Goal: Information Seeking & Learning: Learn about a topic

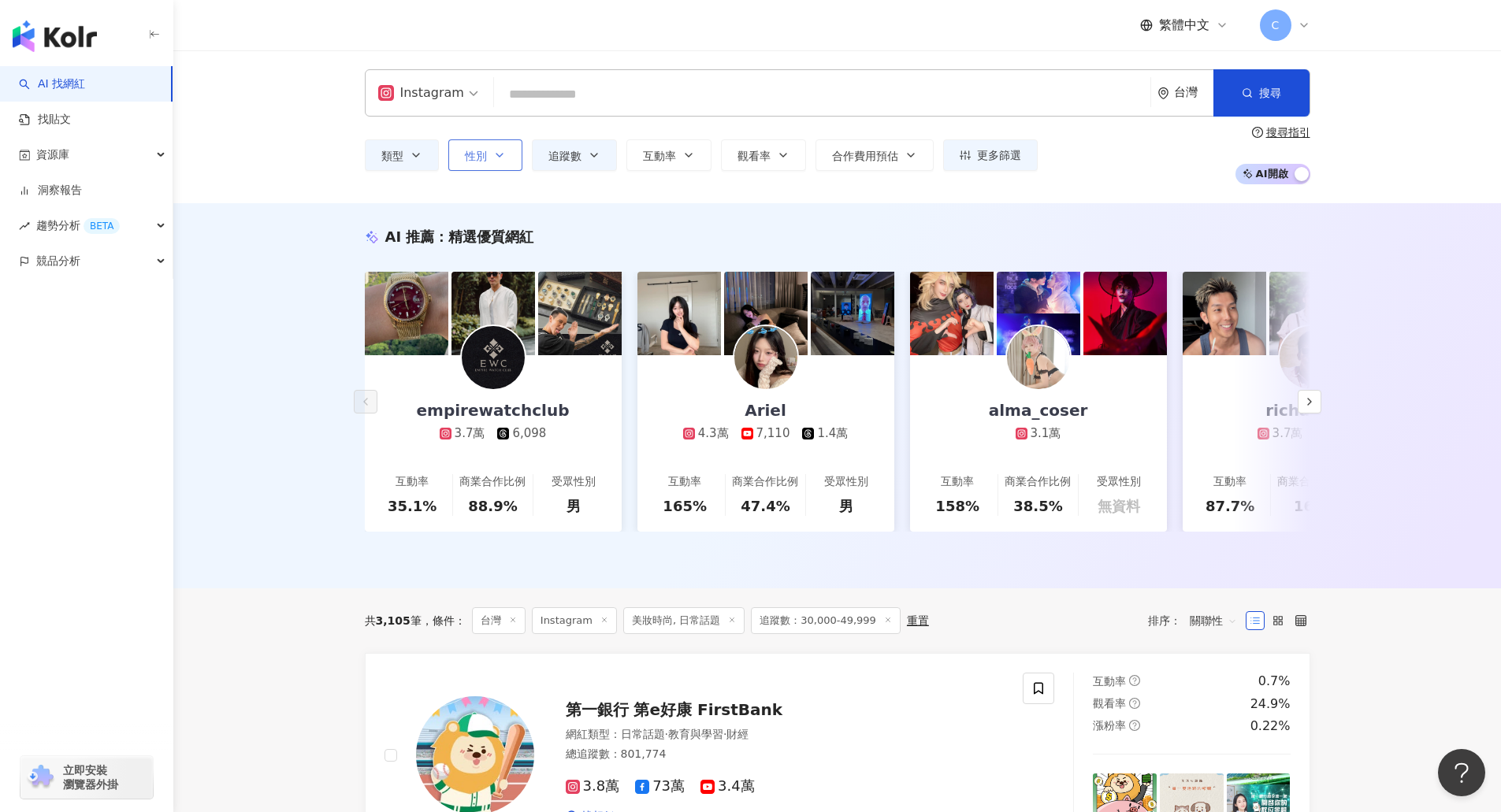
click at [503, 161] on icon "button" at bounding box center [500, 155] width 13 height 13
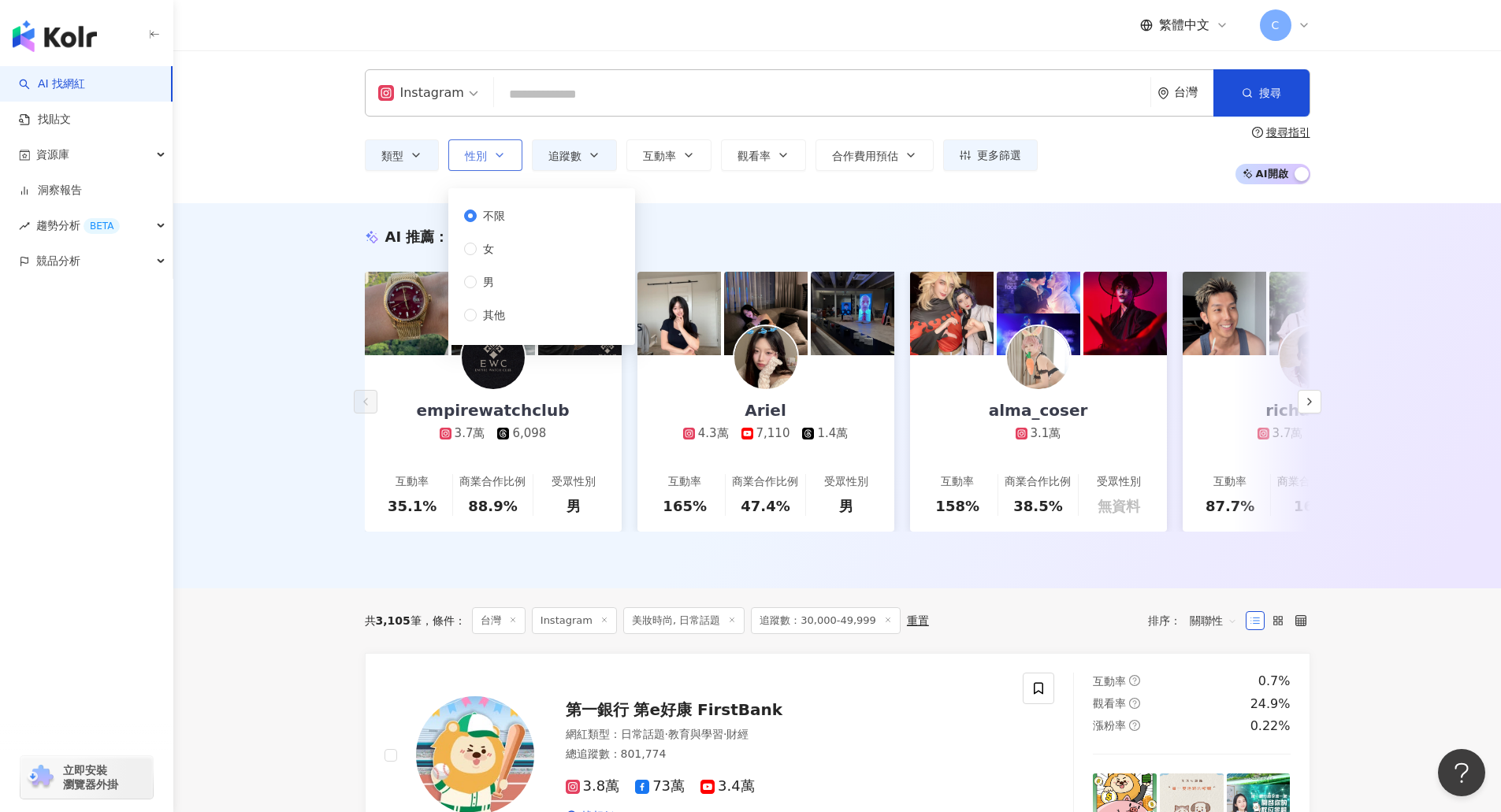
click at [503, 161] on icon "button" at bounding box center [500, 155] width 13 height 13
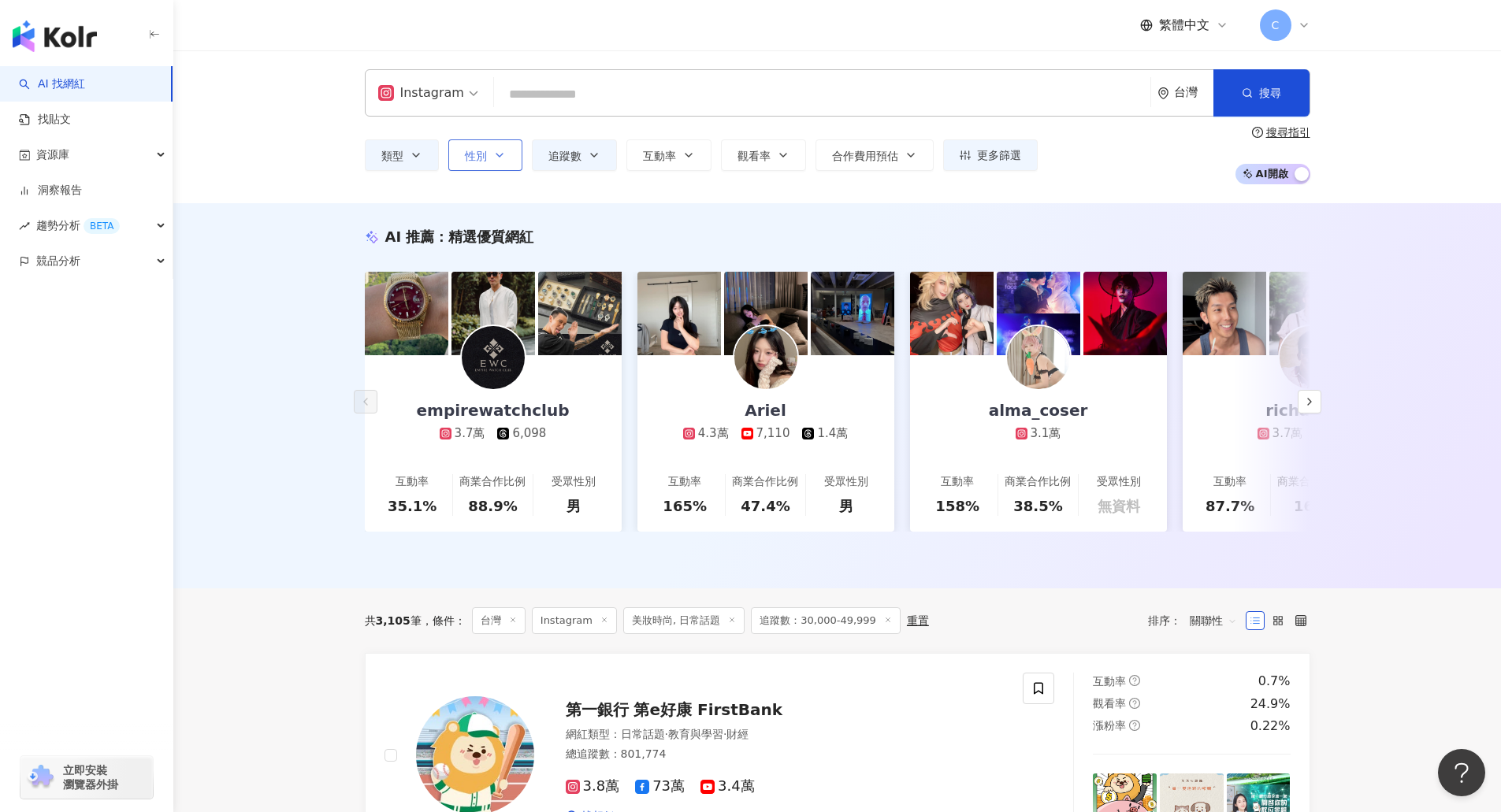
click at [500, 160] on icon "button" at bounding box center [500, 155] width 13 height 13
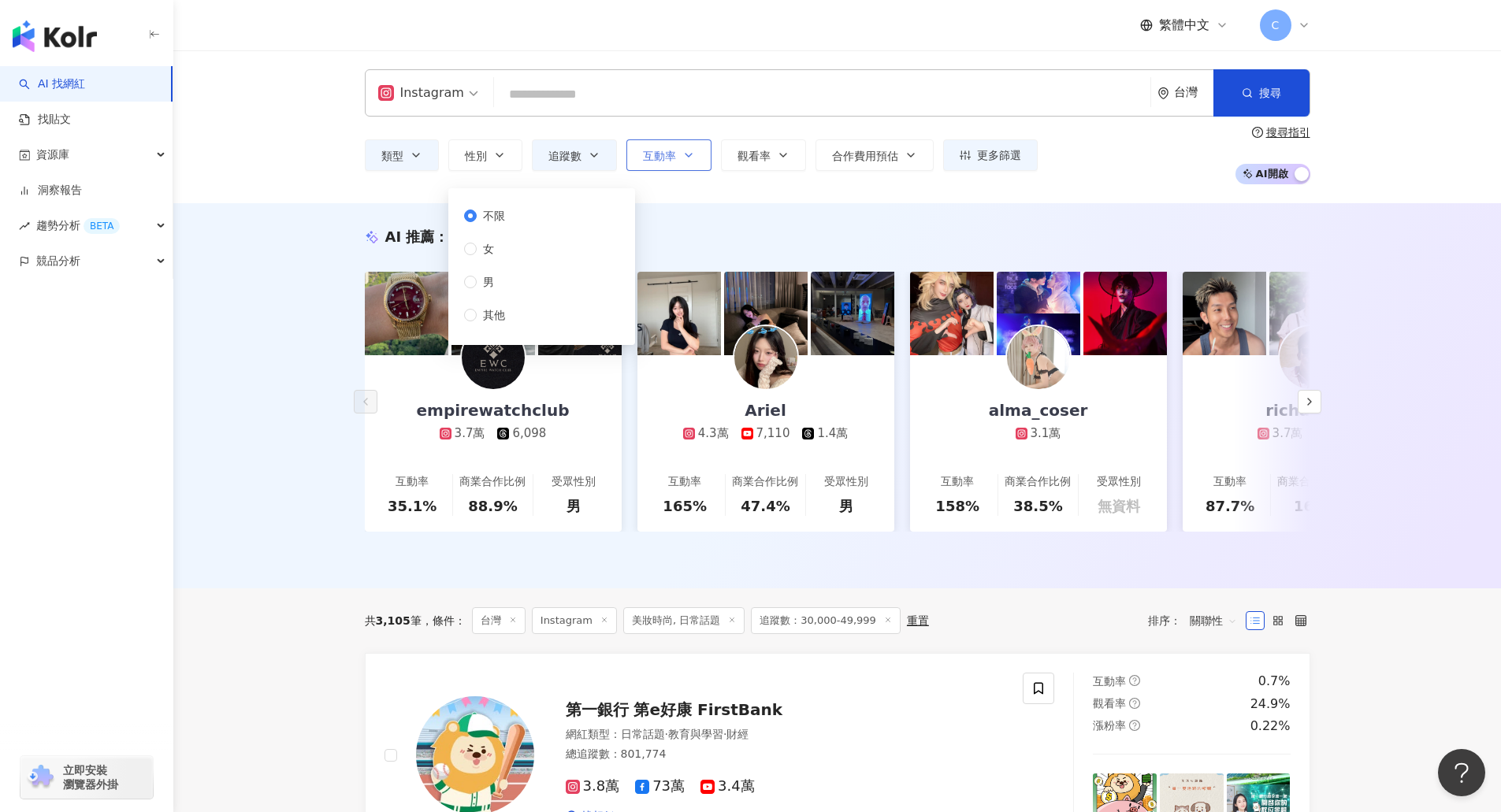
click at [683, 147] on button "互動率" at bounding box center [669, 155] width 85 height 32
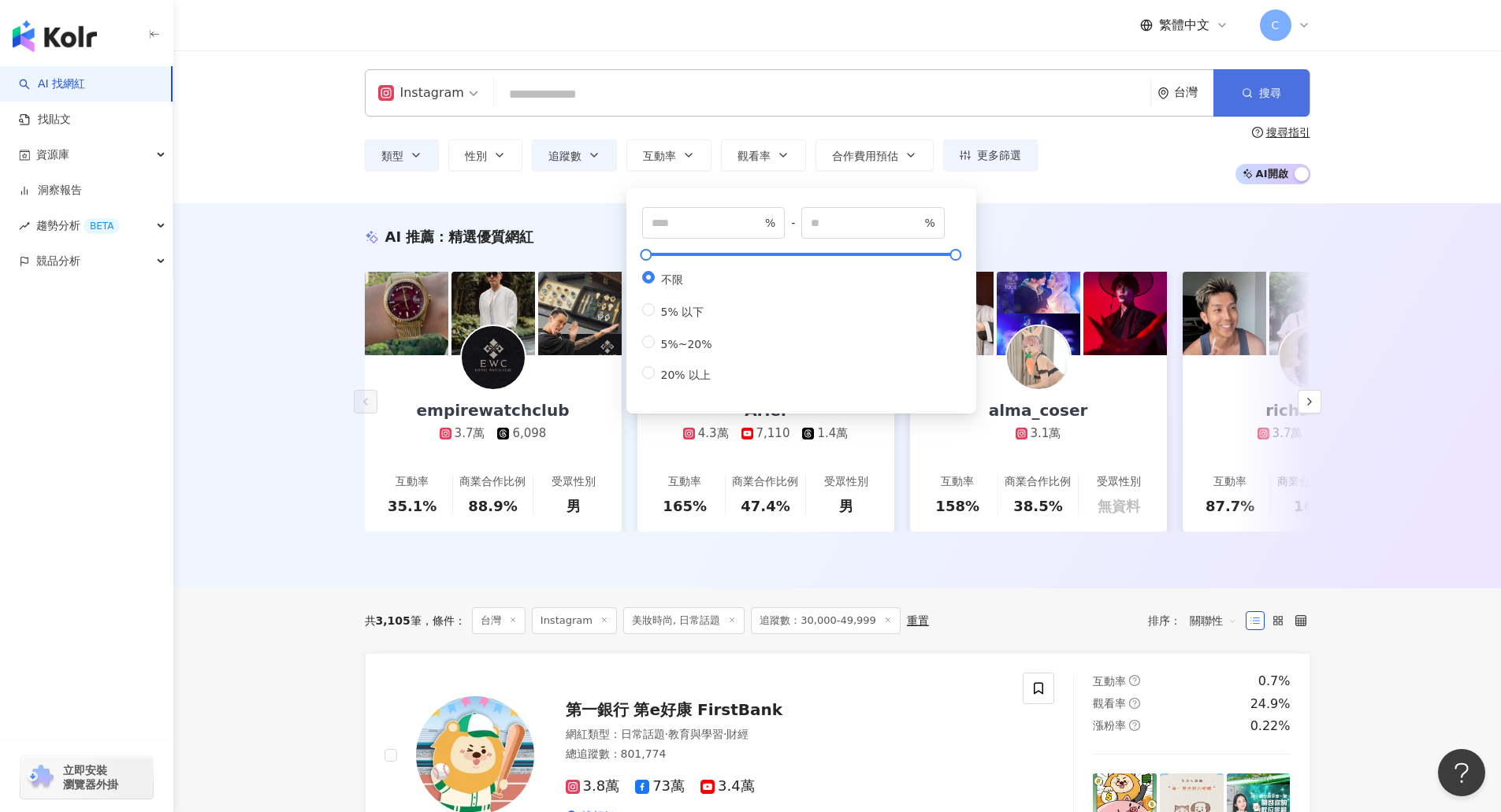
click at [1292, 98] on button "搜尋" at bounding box center [1261, 92] width 96 height 47
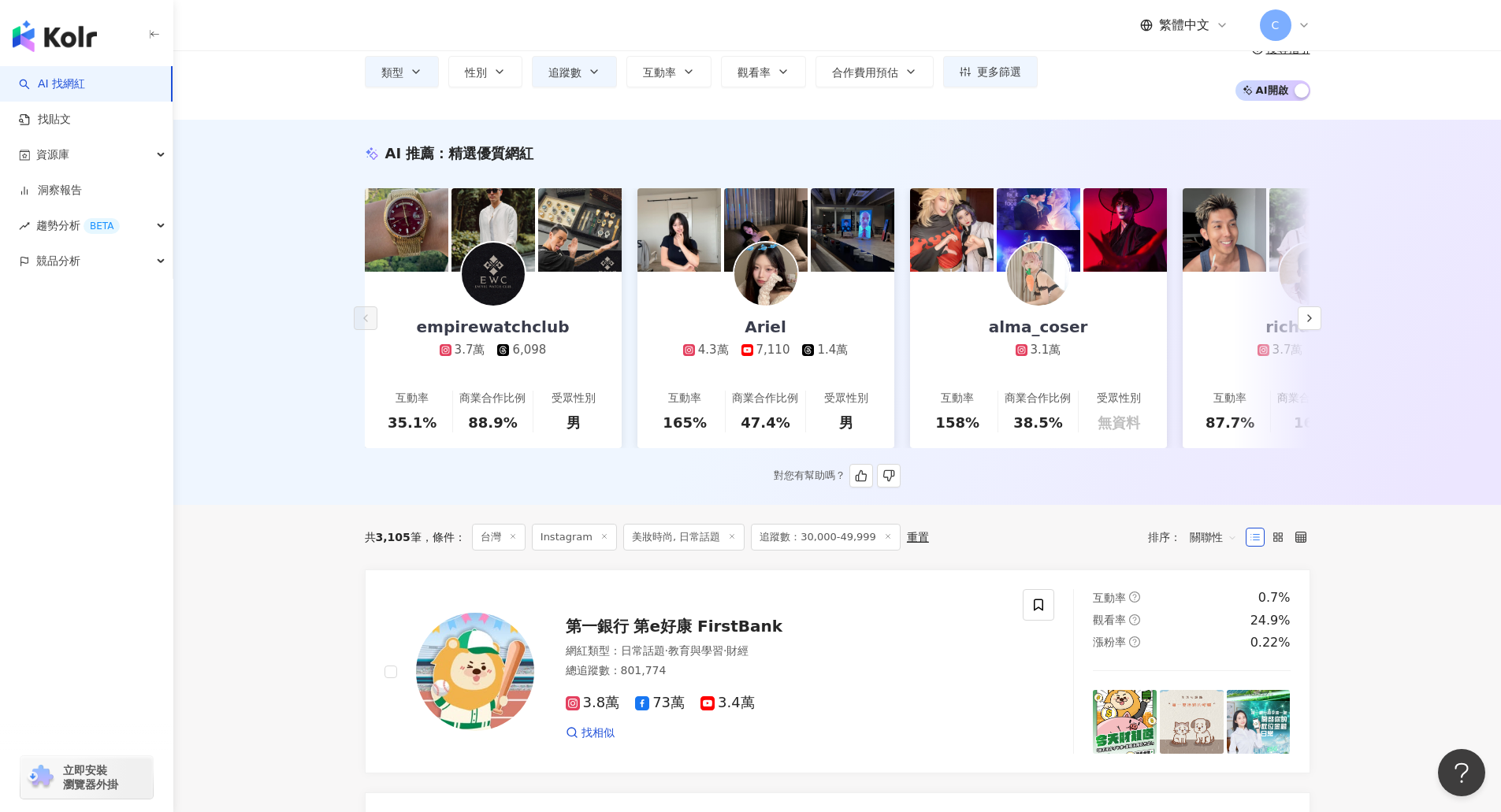
scroll to position [79, 0]
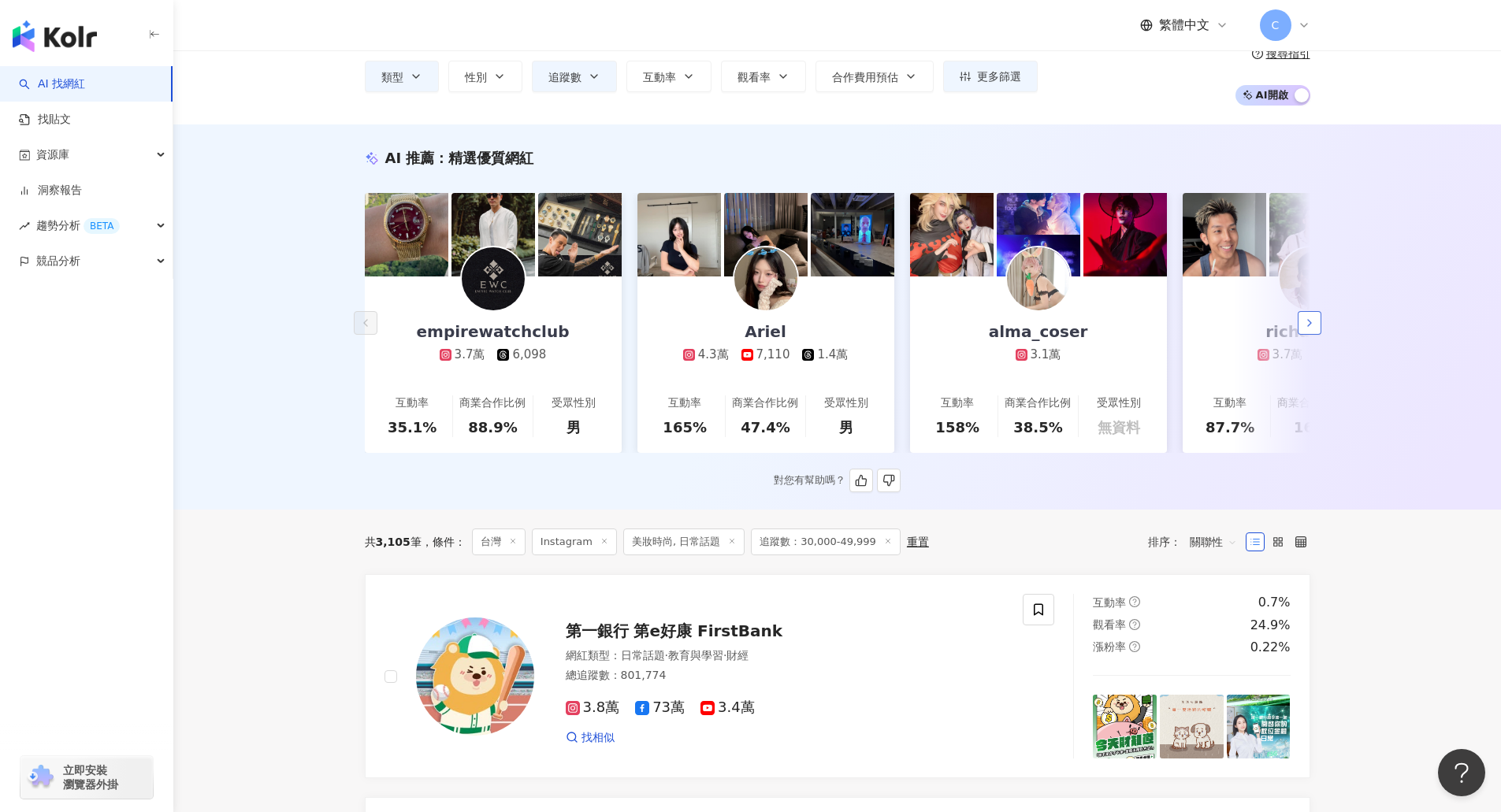
click at [1310, 335] on button "button" at bounding box center [1310, 323] width 24 height 24
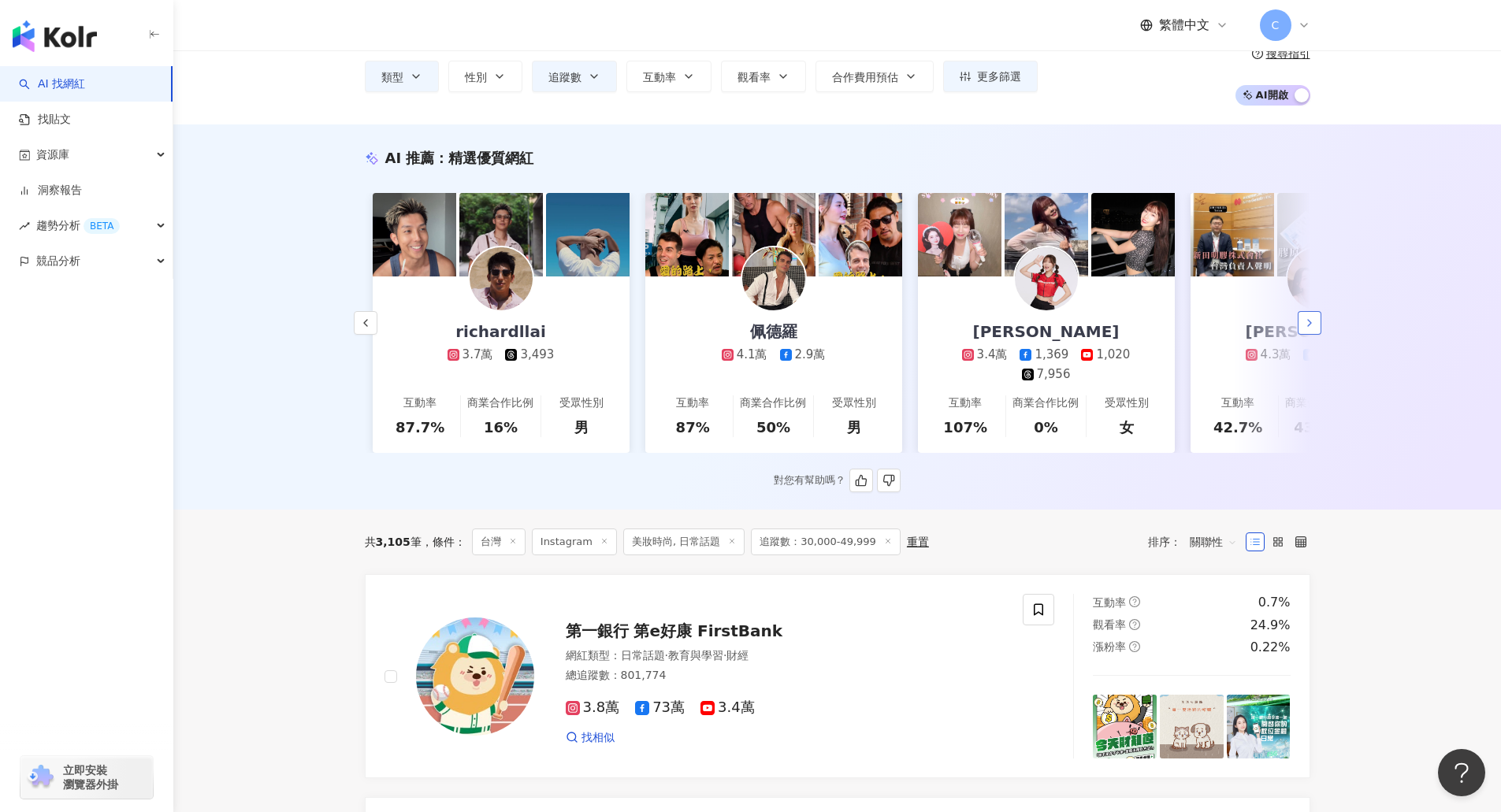
scroll to position [0, 818]
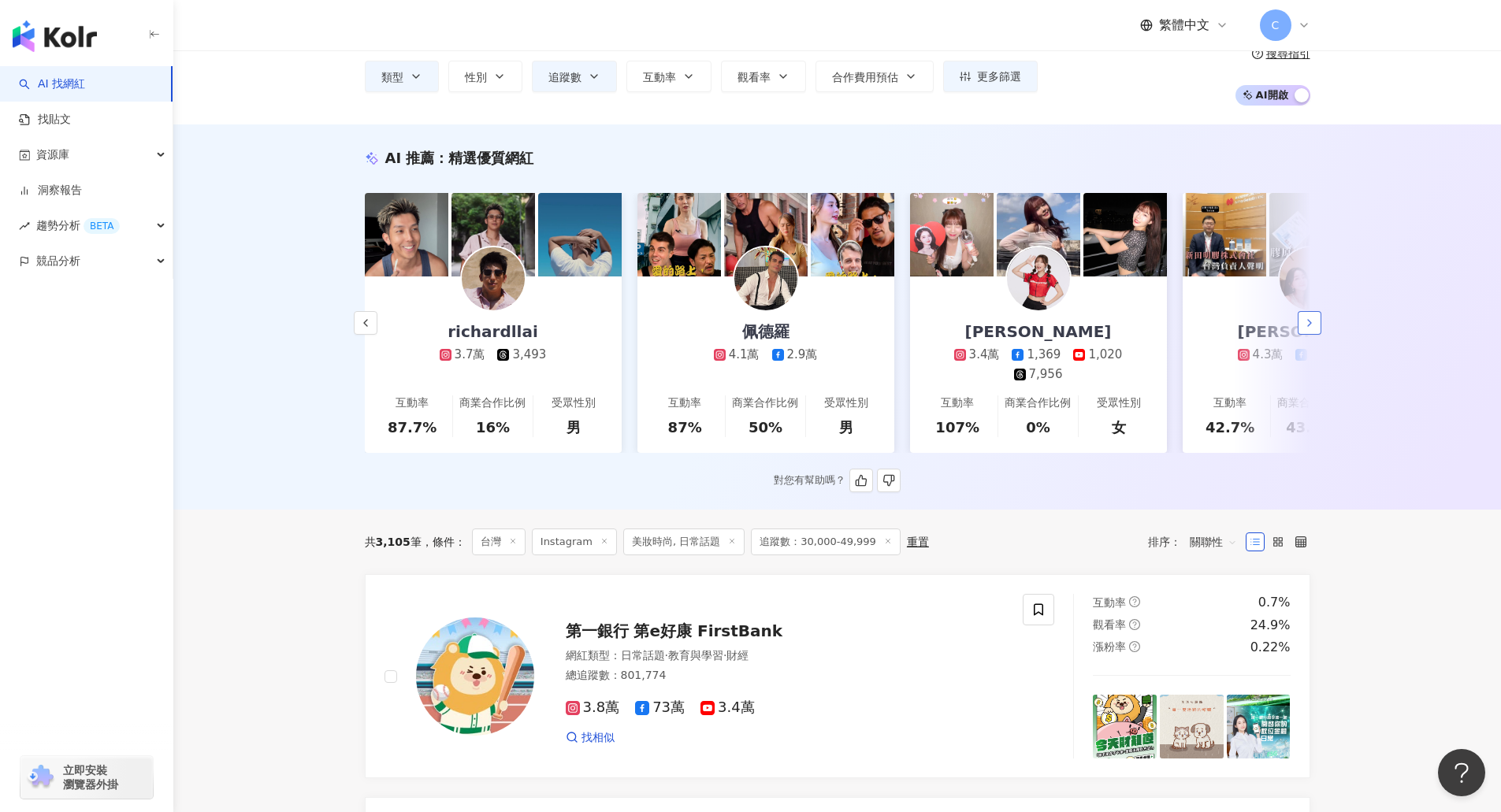
click at [1310, 335] on button "button" at bounding box center [1310, 323] width 24 height 24
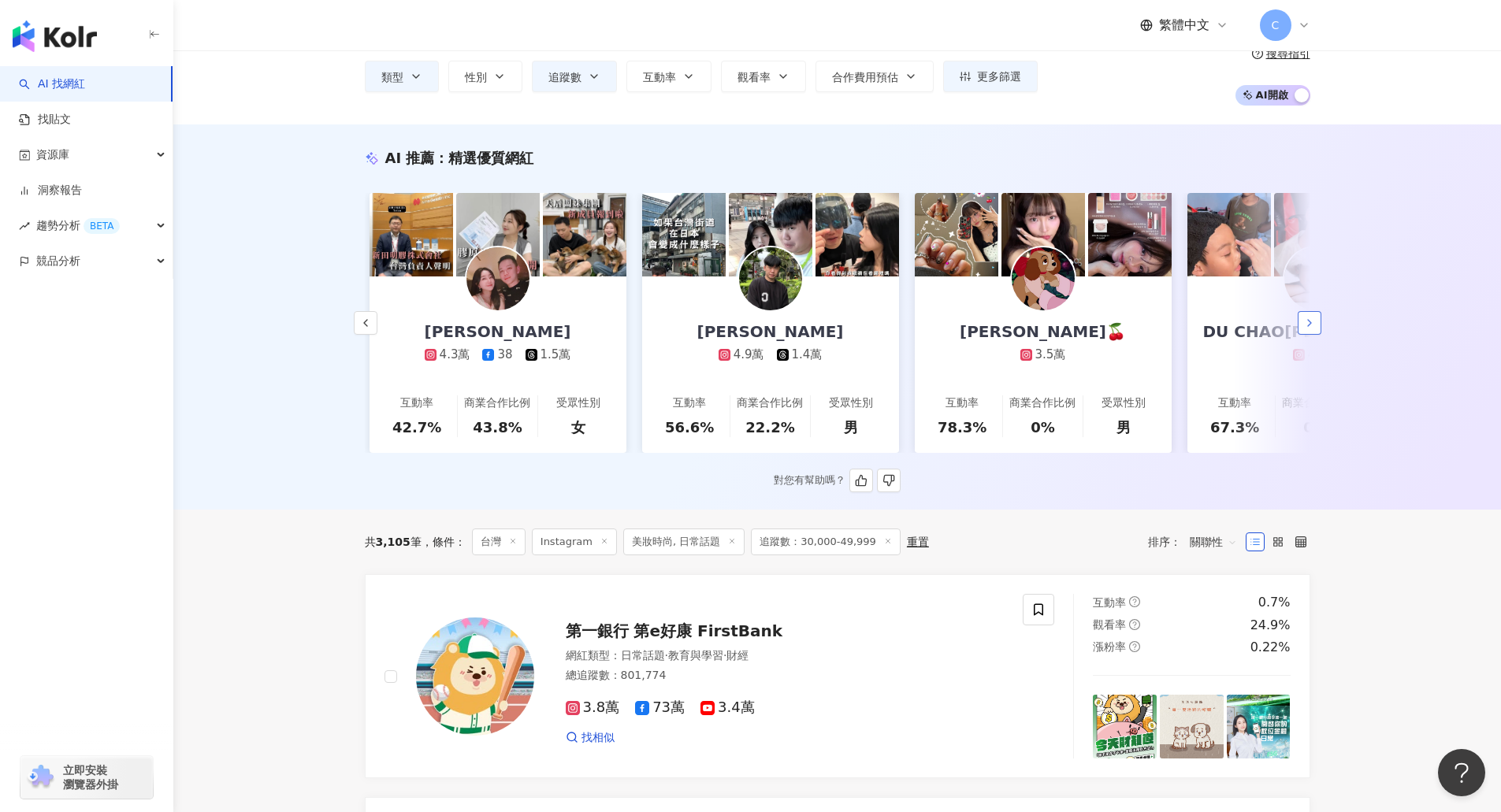
scroll to position [0, 1636]
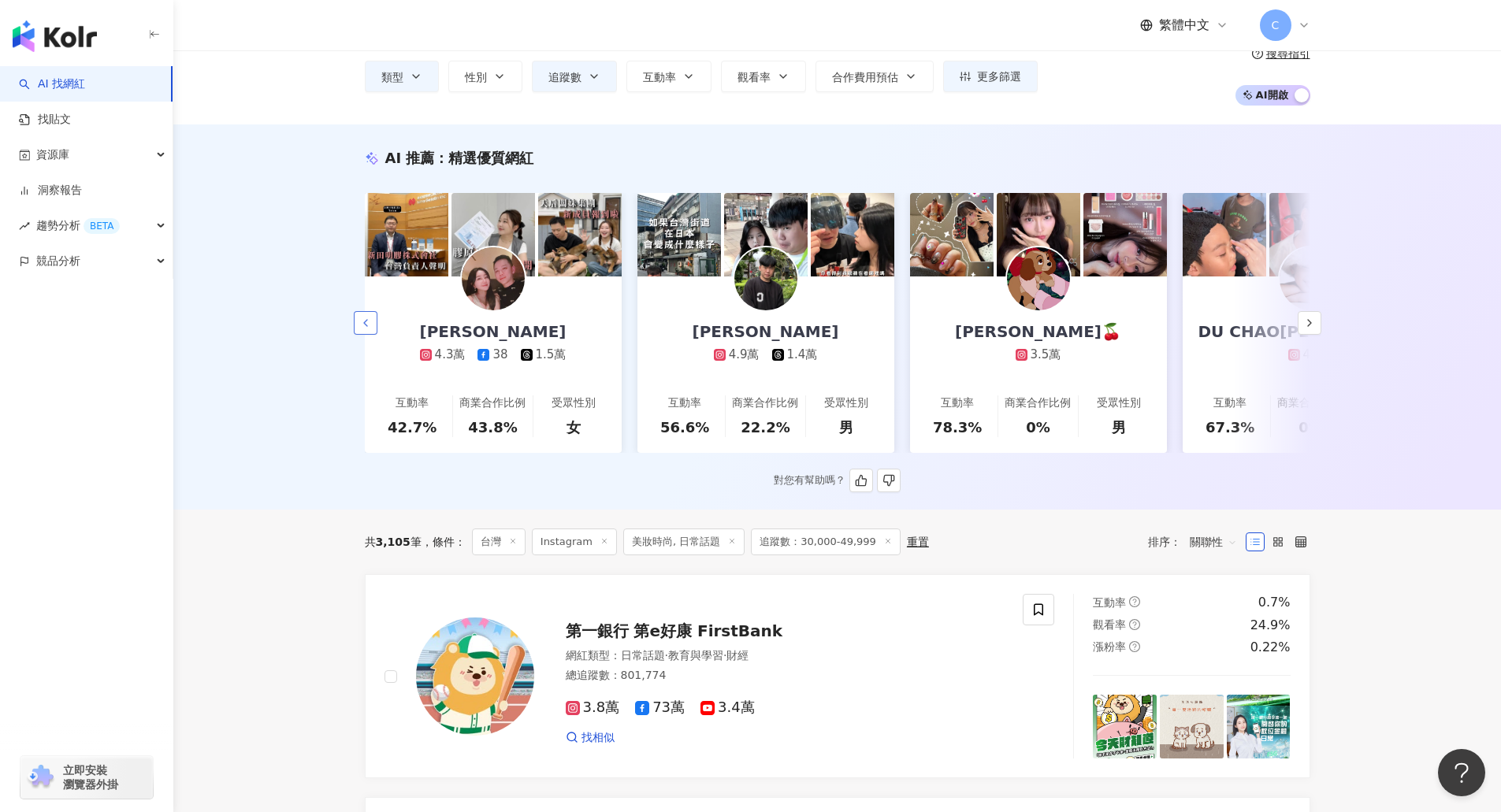
click at [362, 328] on icon "button" at bounding box center [366, 323] width 13 height 13
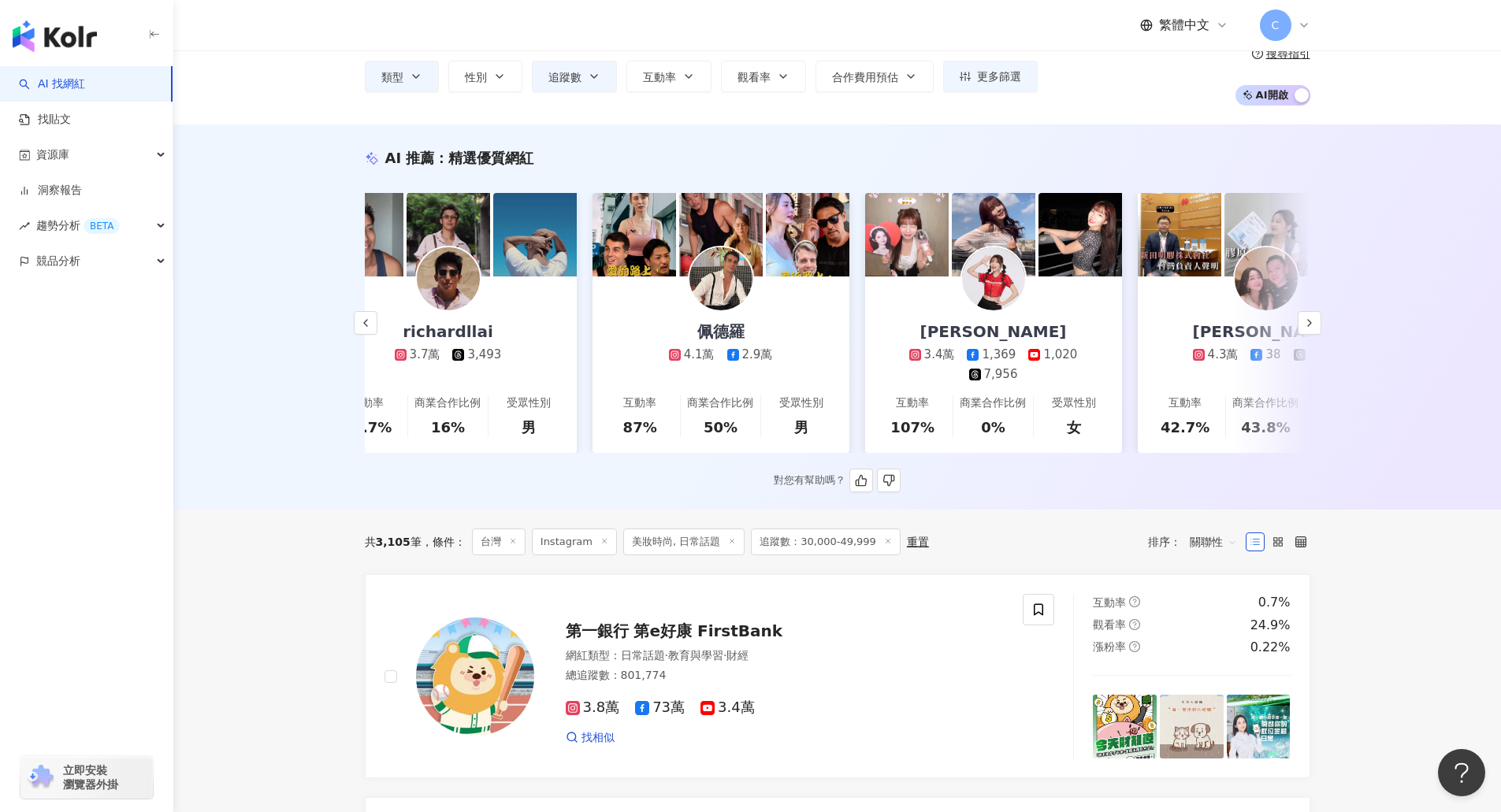
scroll to position [0, 818]
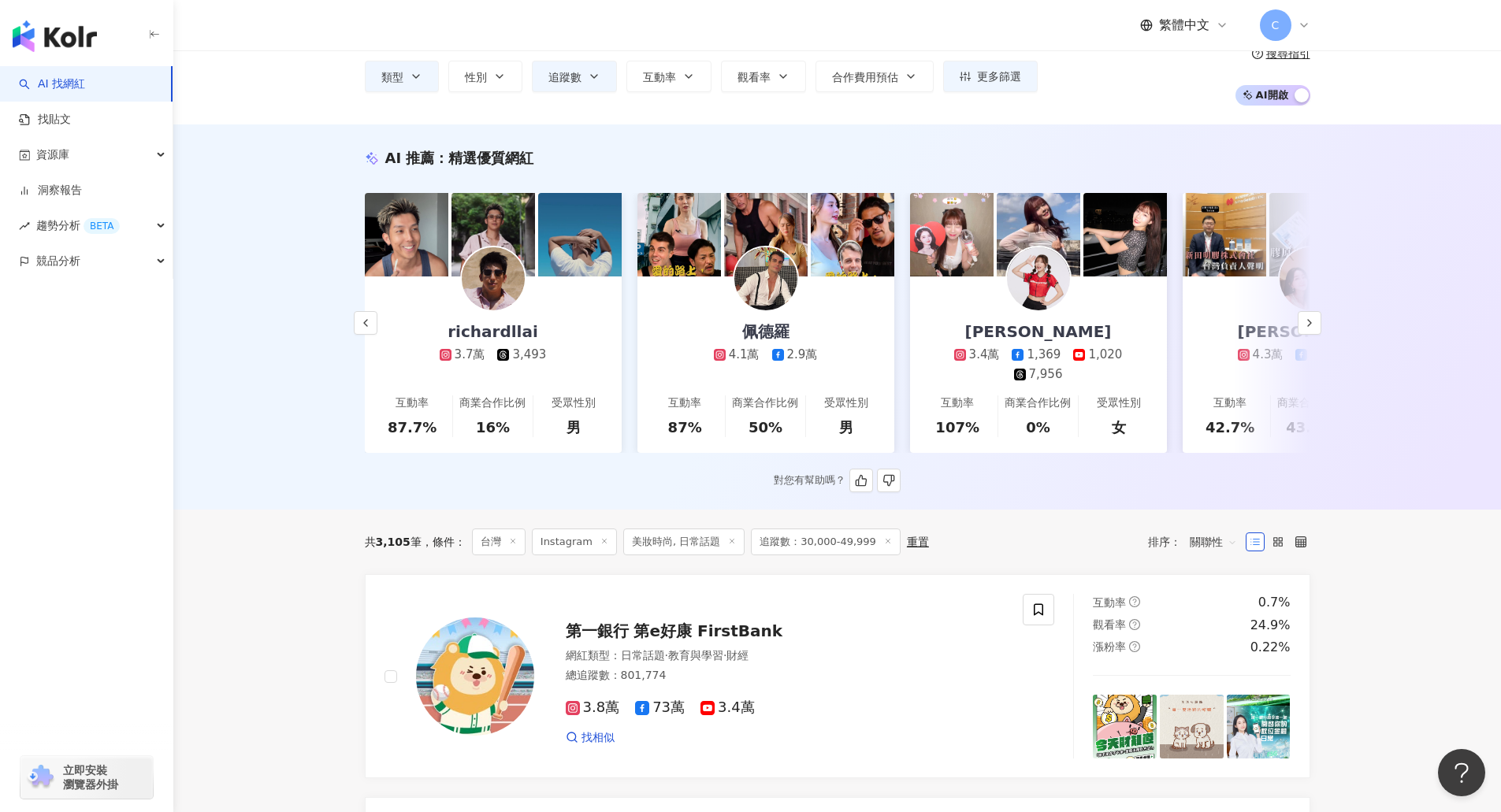
click at [771, 298] on img at bounding box center [765, 278] width 63 height 63
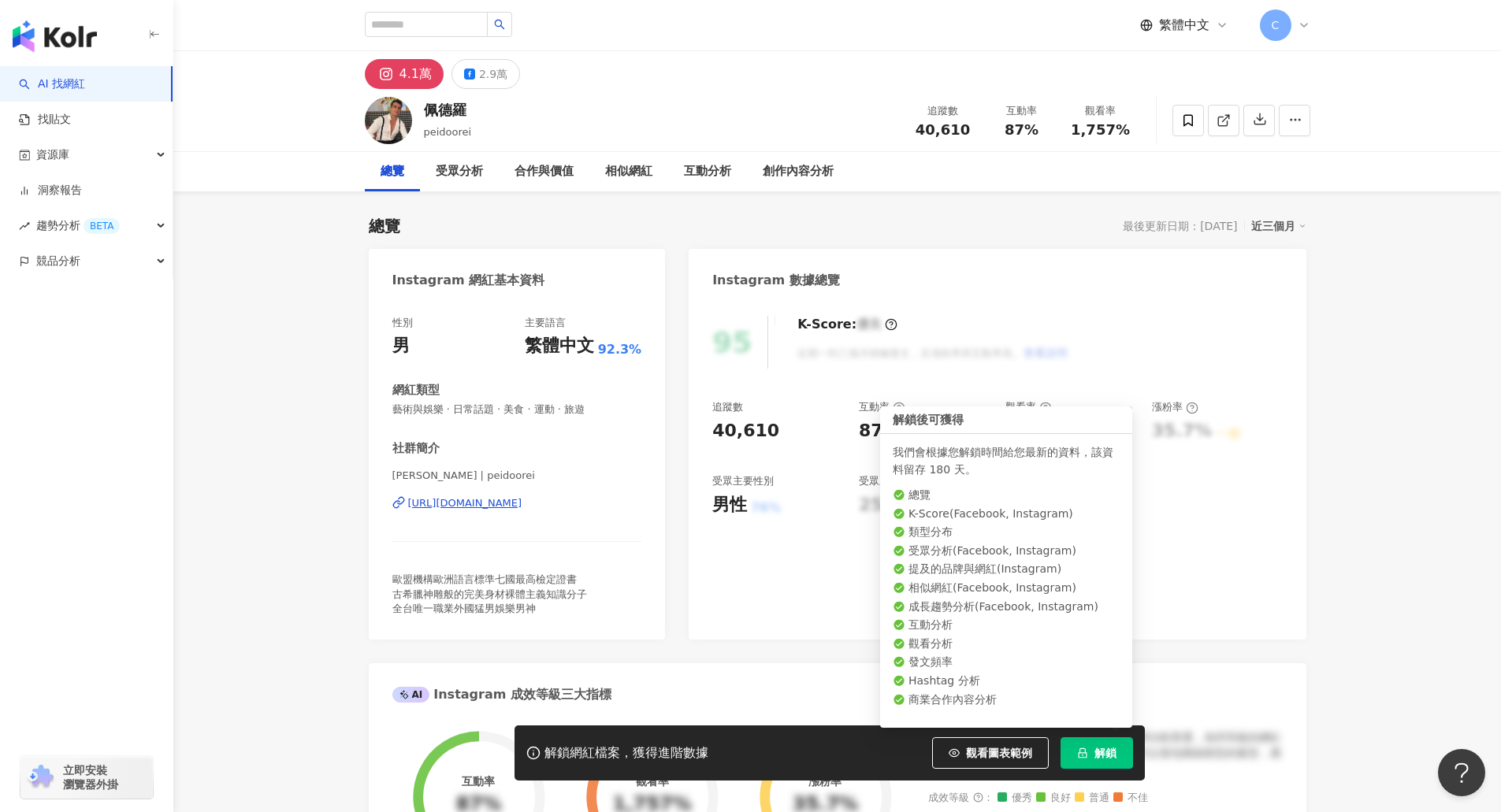
click at [1129, 751] on button "解鎖" at bounding box center [1097, 753] width 73 height 32
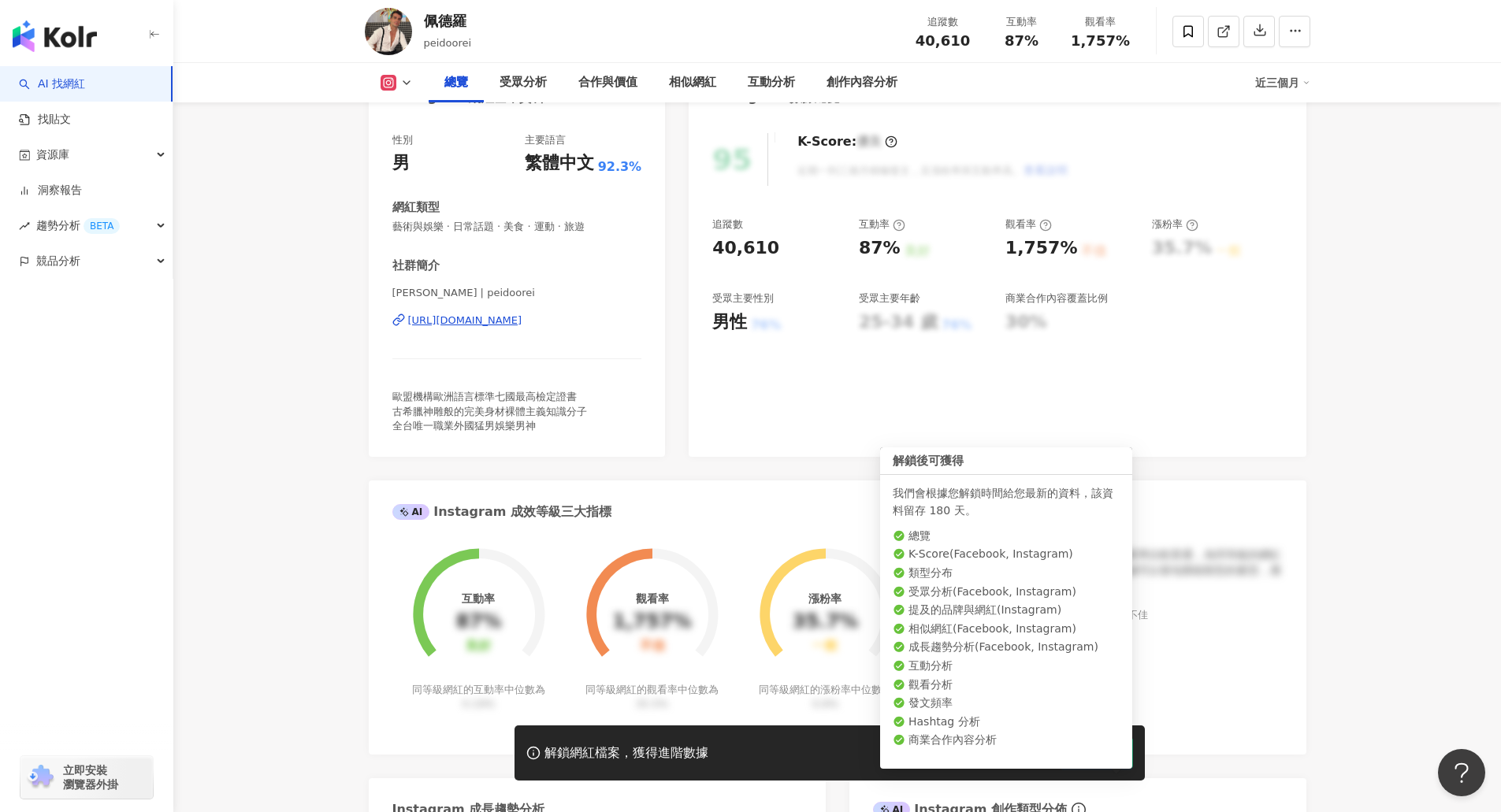
scroll to position [158, 0]
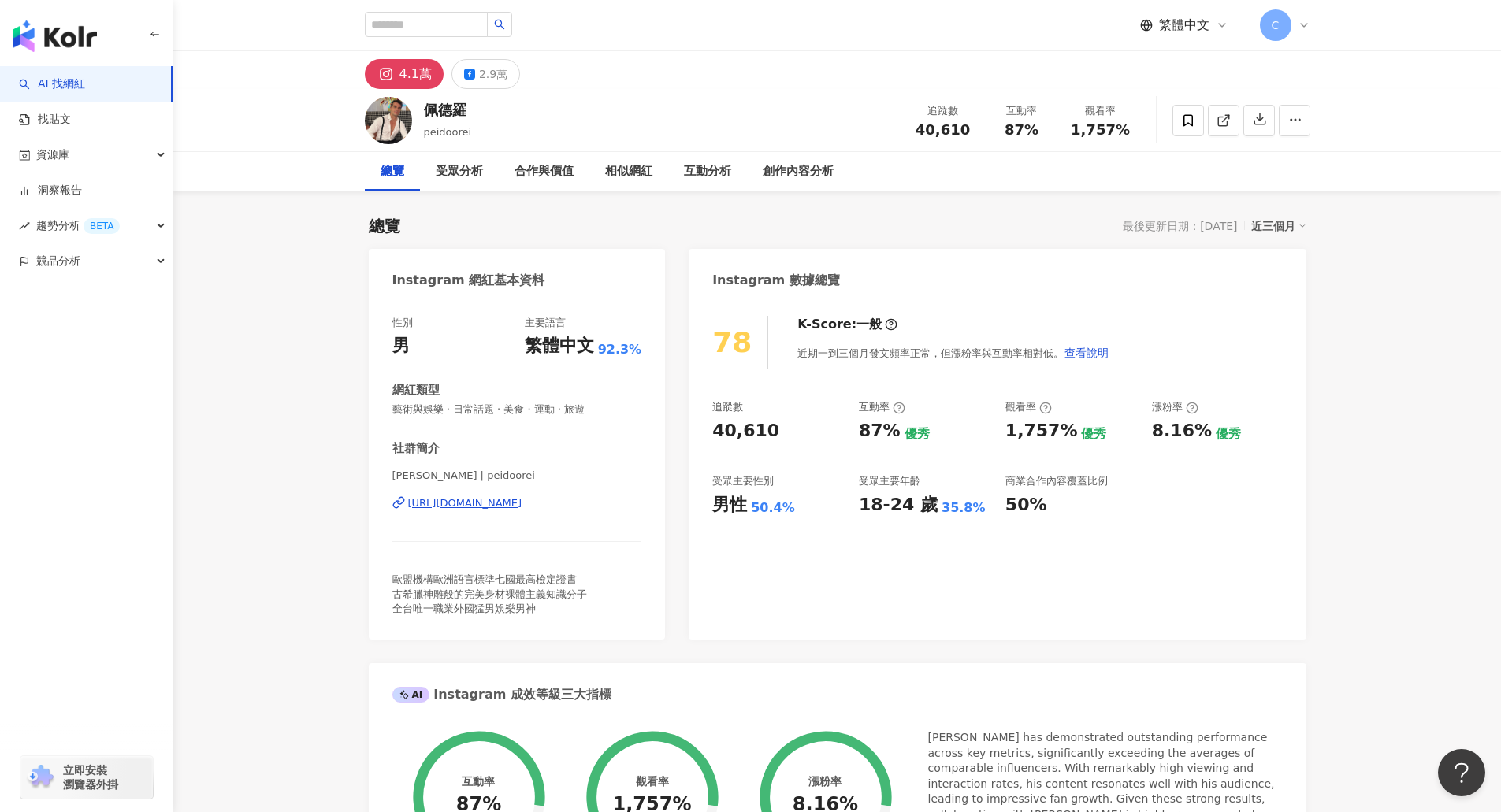
click at [522, 503] on div "[URL][DOMAIN_NAME]" at bounding box center [465, 504] width 114 height 14
click at [49, 39] on img "button" at bounding box center [55, 37] width 84 height 32
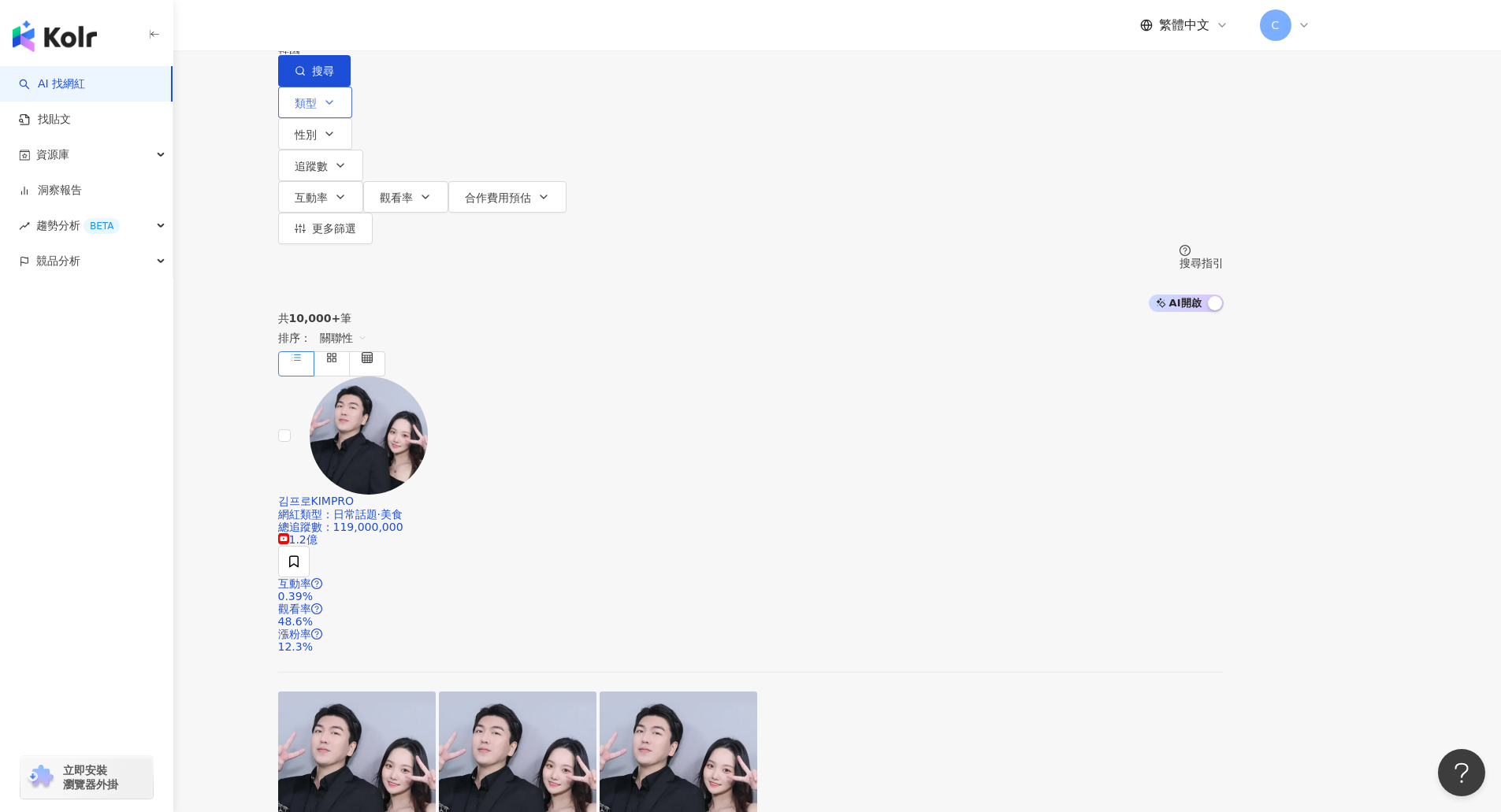
click at [336, 108] on icon "button" at bounding box center [329, 103] width 13 height 13
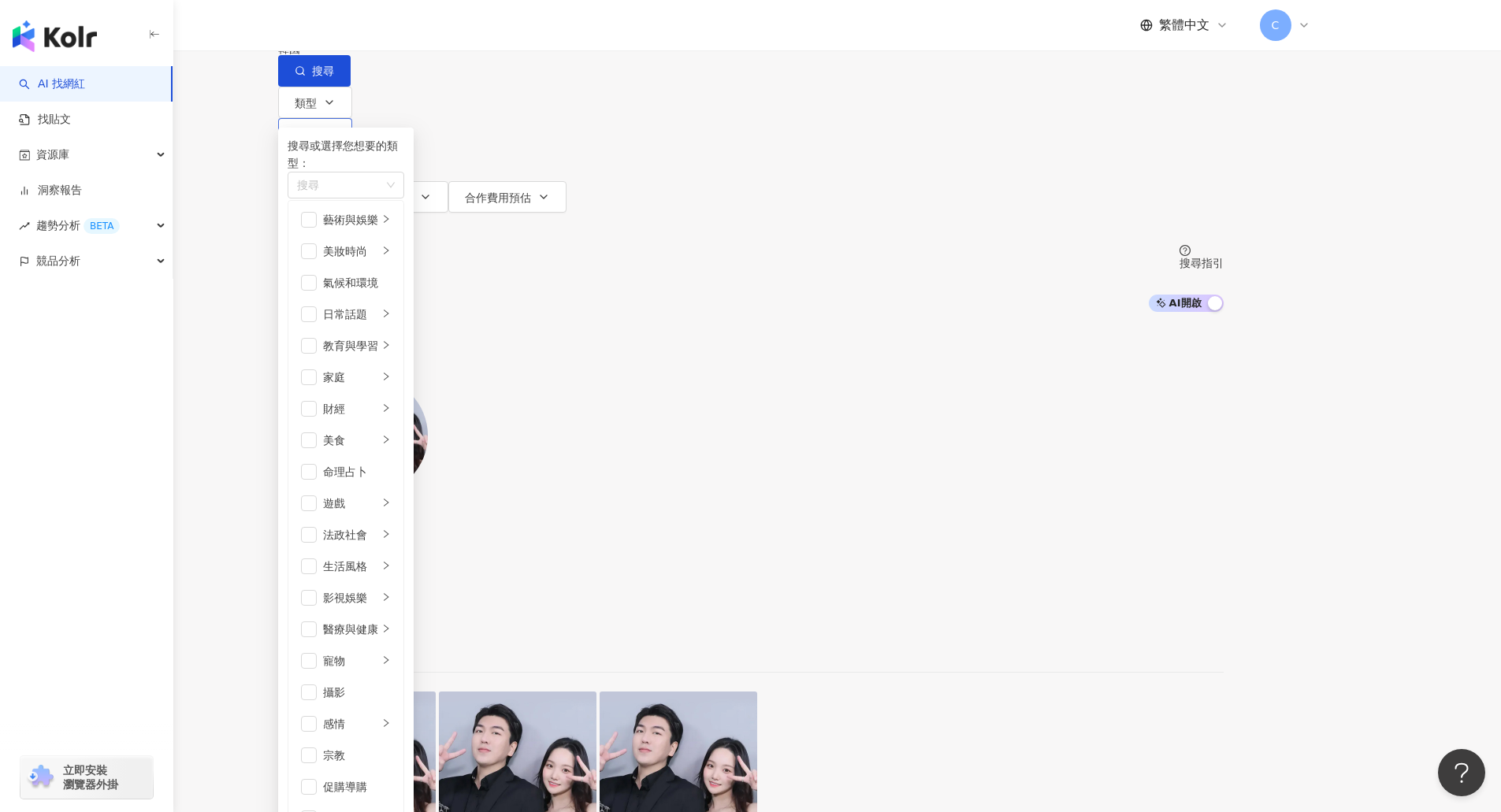
click at [352, 150] on button "性別" at bounding box center [315, 134] width 74 height 32
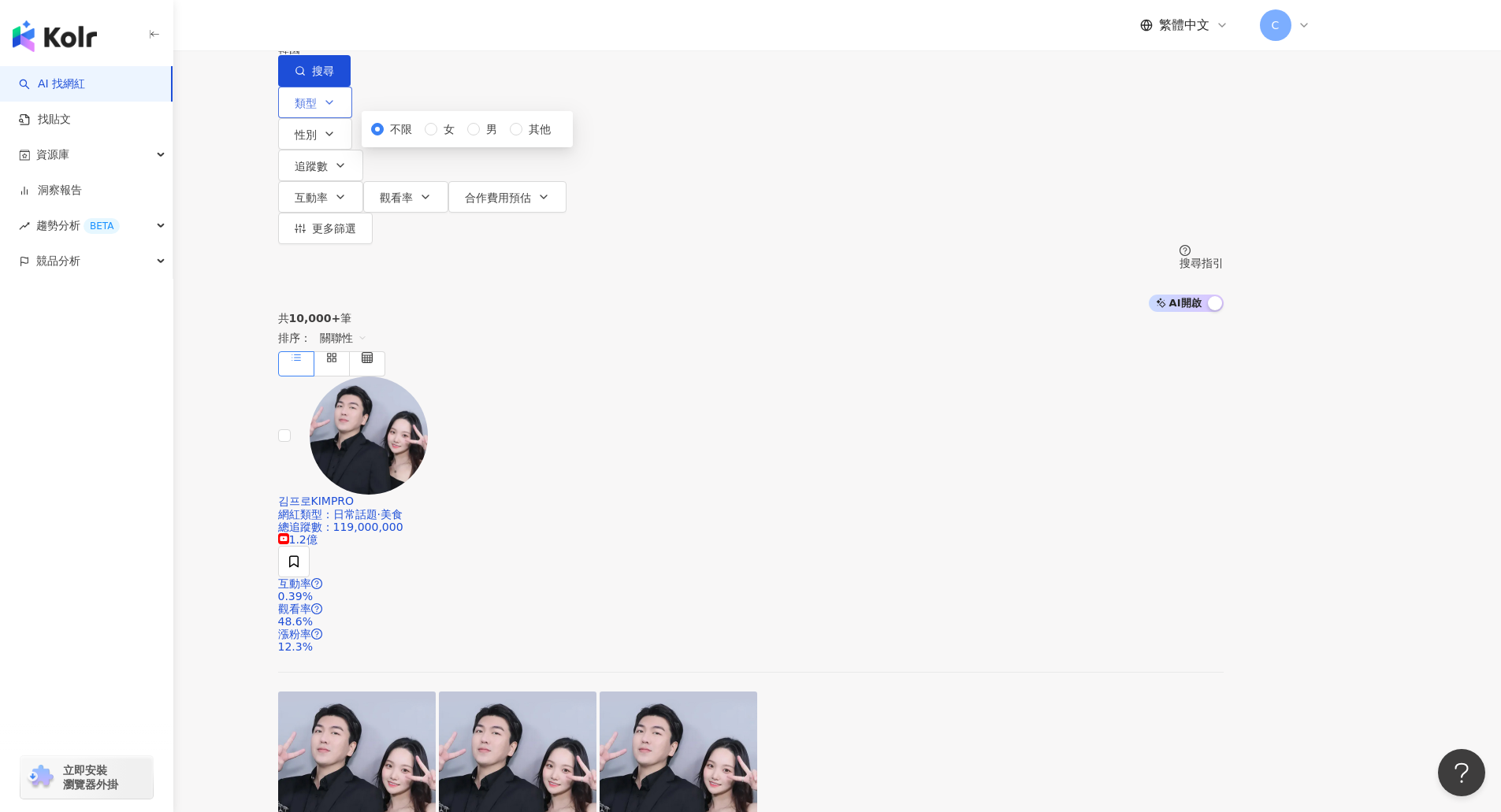
click at [352, 118] on button "類型" at bounding box center [315, 103] width 74 height 32
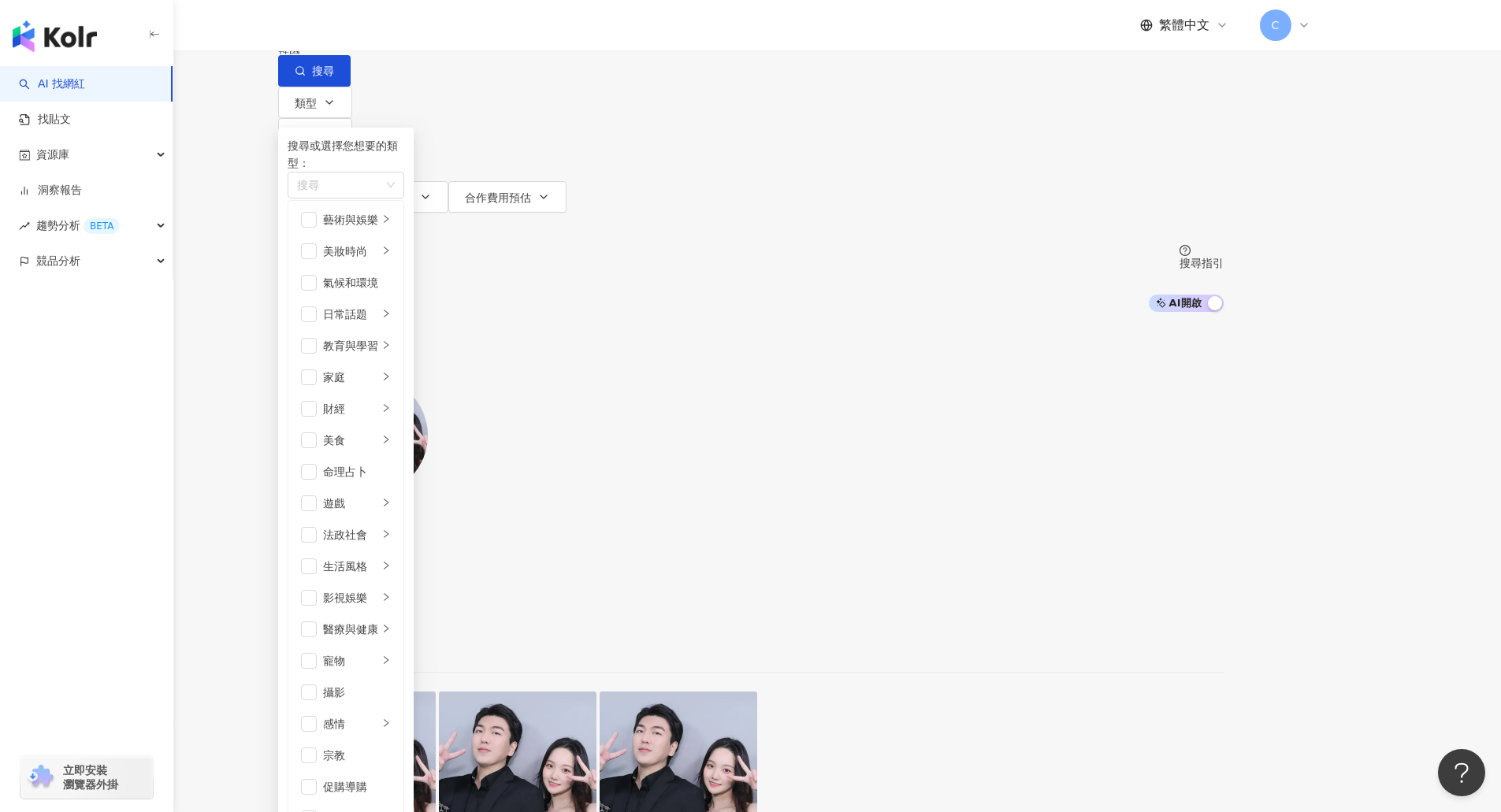
click at [343, 27] on div "不分平台" at bounding box center [315, 14] width 55 height 25
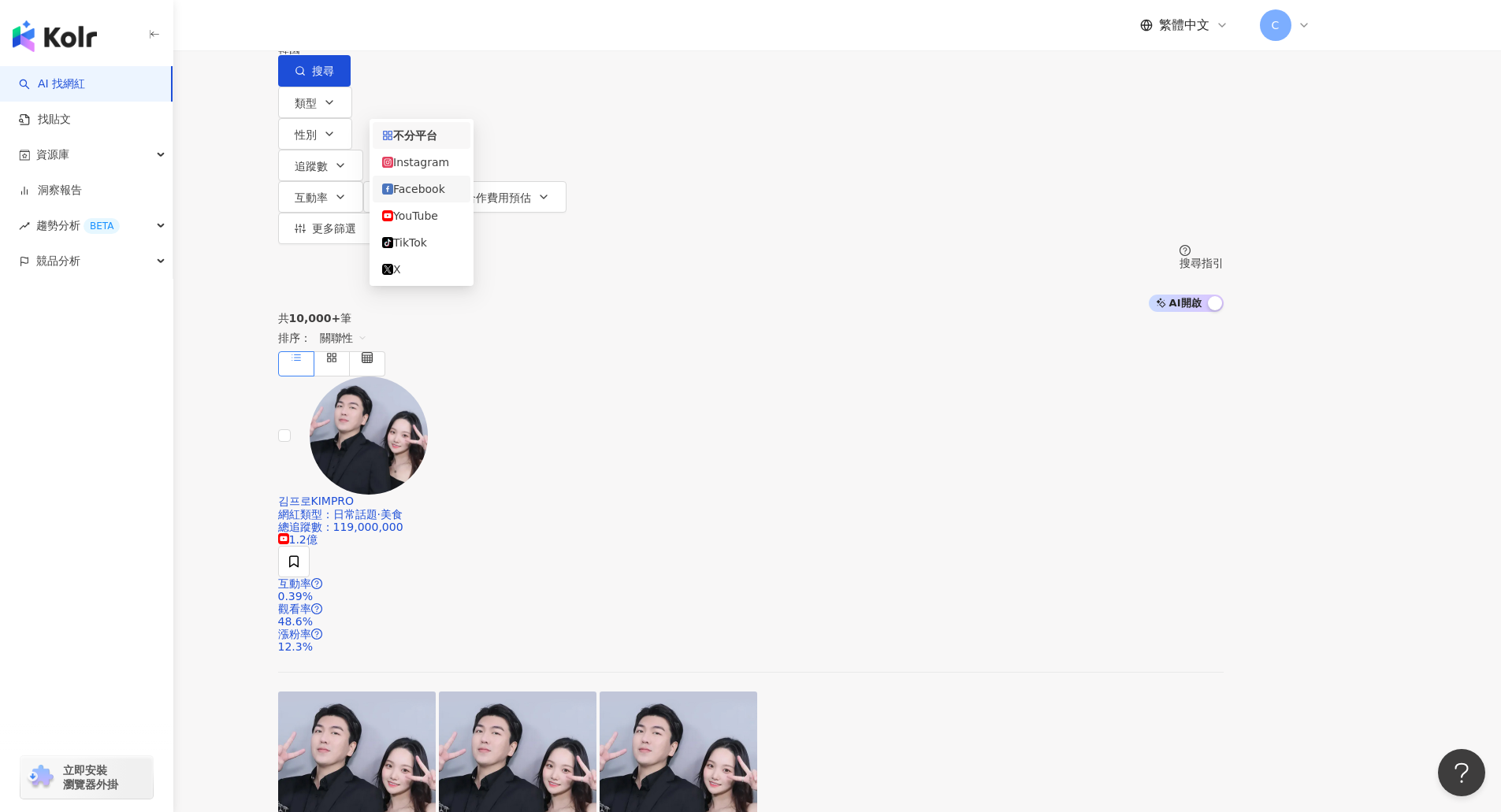
click at [1182, 55] on div "韓國" at bounding box center [751, 49] width 945 height 13
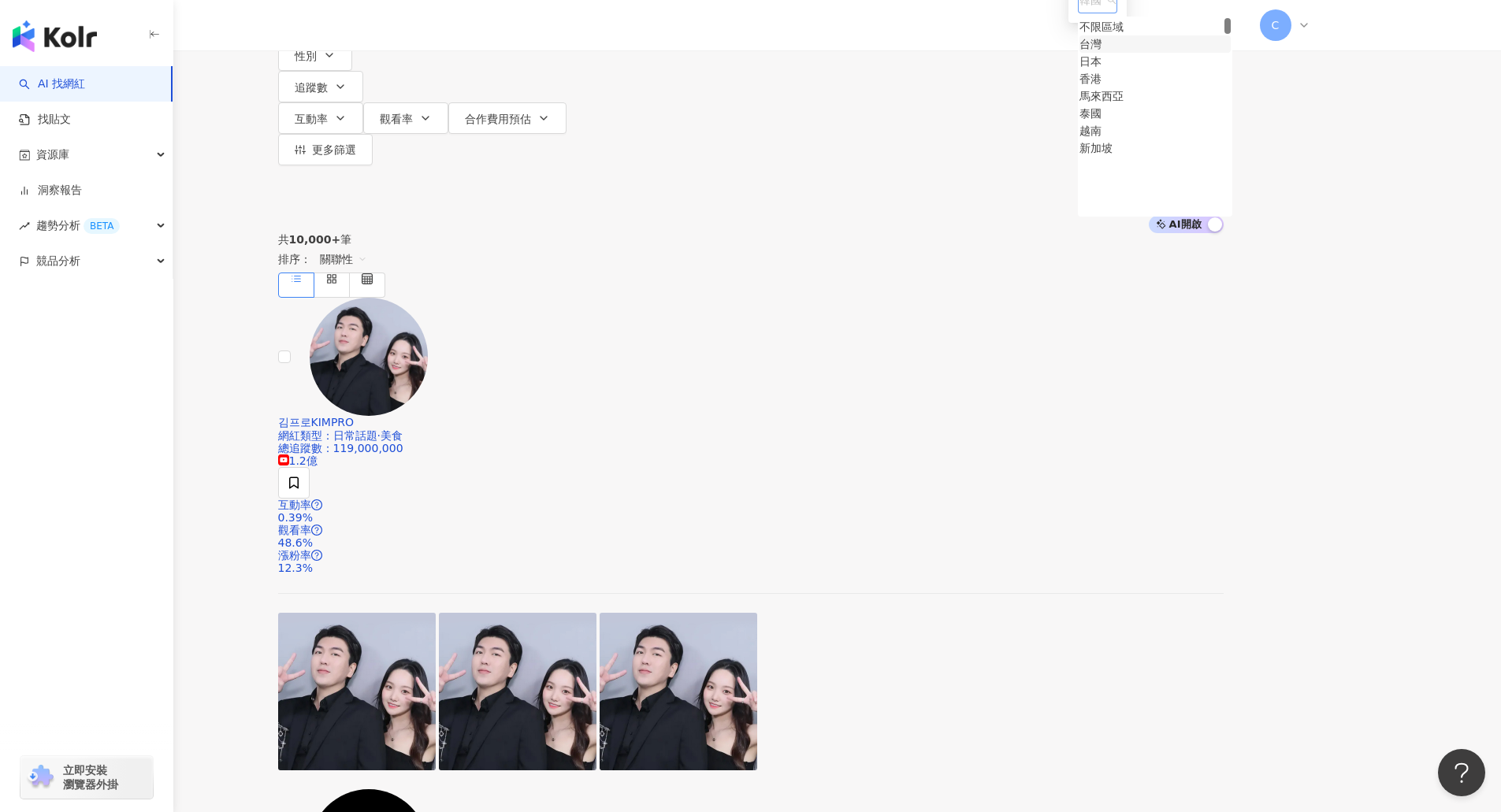
click at [1090, 53] on div "台灣" at bounding box center [1090, 44] width 22 height 18
